Goal: Transaction & Acquisition: Purchase product/service

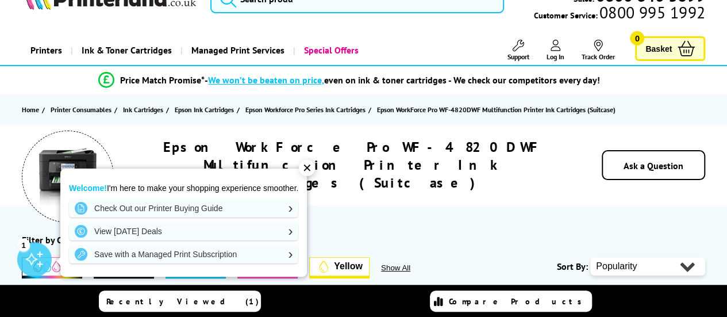
scroll to position [57, 0]
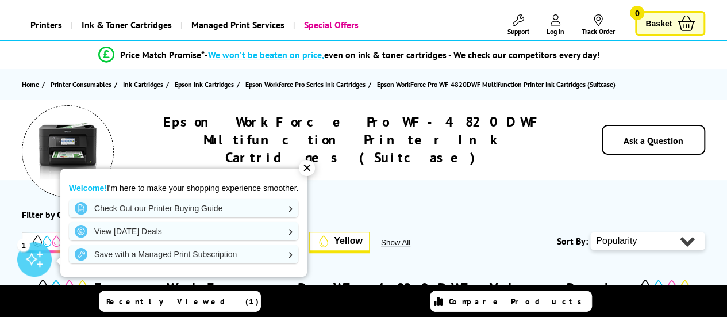
click at [308, 168] on div "✕" at bounding box center [307, 168] width 16 height 16
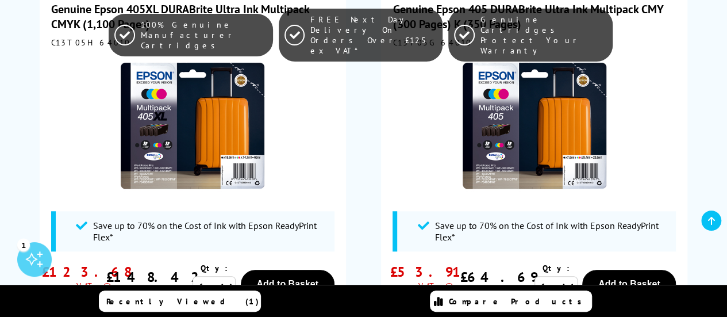
scroll to position [402, 0]
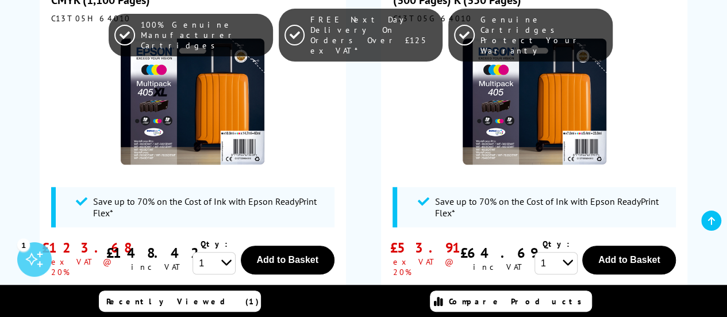
click at [220, 116] on img at bounding box center [193, 101] width 144 height 144
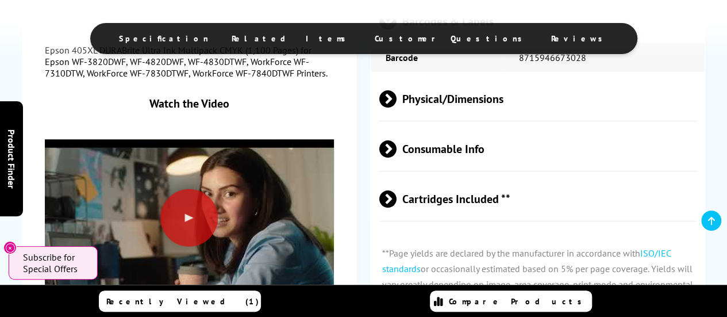
scroll to position [1207, 0]
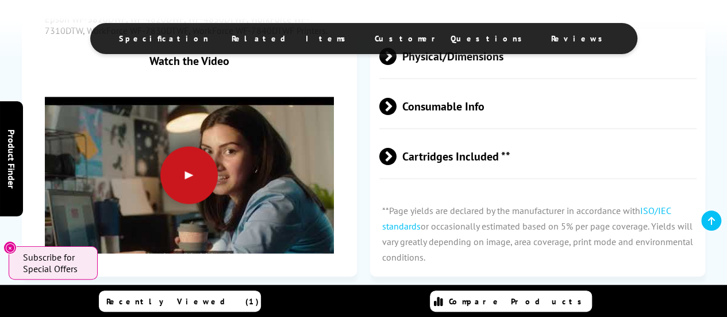
click at [185, 183] on div at bounding box center [188, 175] width 57 height 57
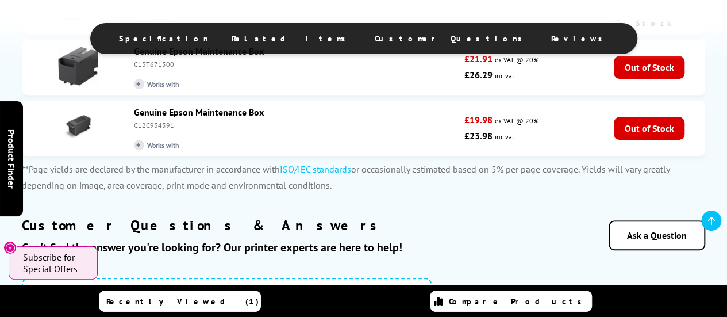
scroll to position [2587, 0]
